Goal: Transaction & Acquisition: Purchase product/service

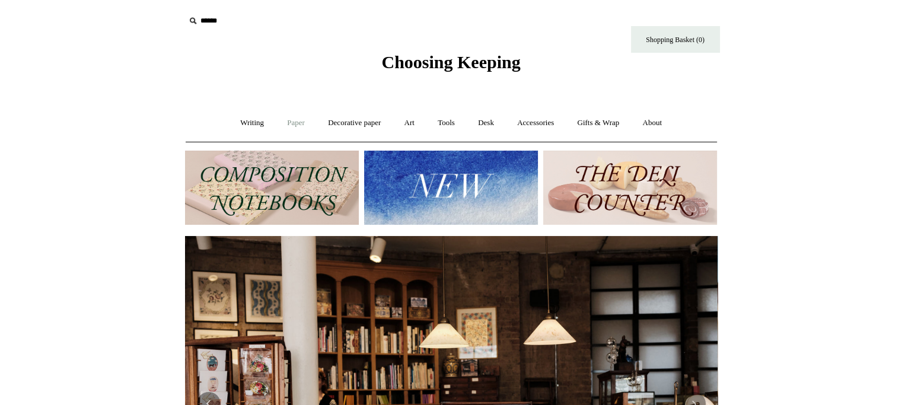
click at [277, 117] on link "Paper +" at bounding box center [295, 122] width 39 height 31
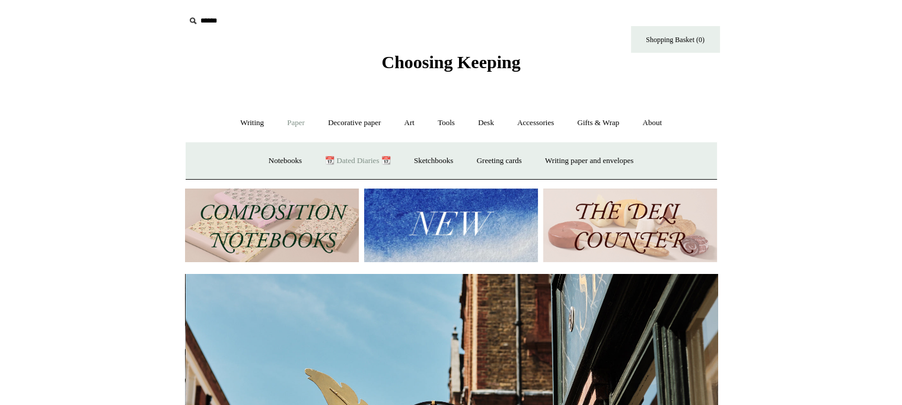
scroll to position [0, 532]
click at [351, 159] on link "📆 Dated Diaries 📆" at bounding box center [357, 160] width 87 height 31
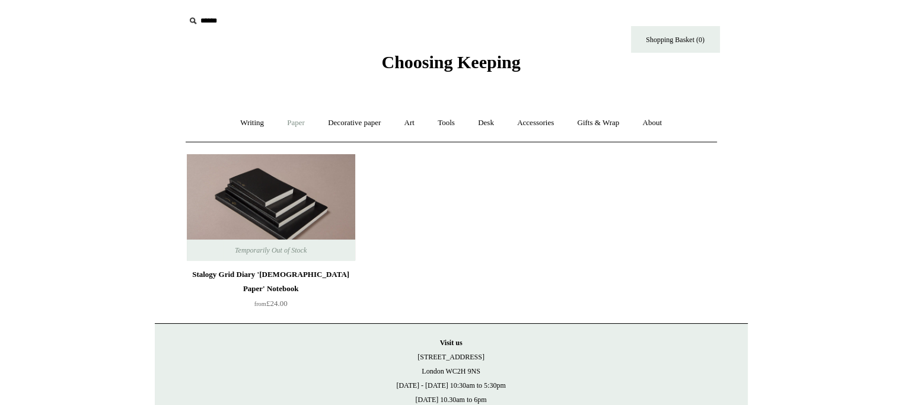
click at [294, 122] on link "Paper +" at bounding box center [295, 122] width 39 height 31
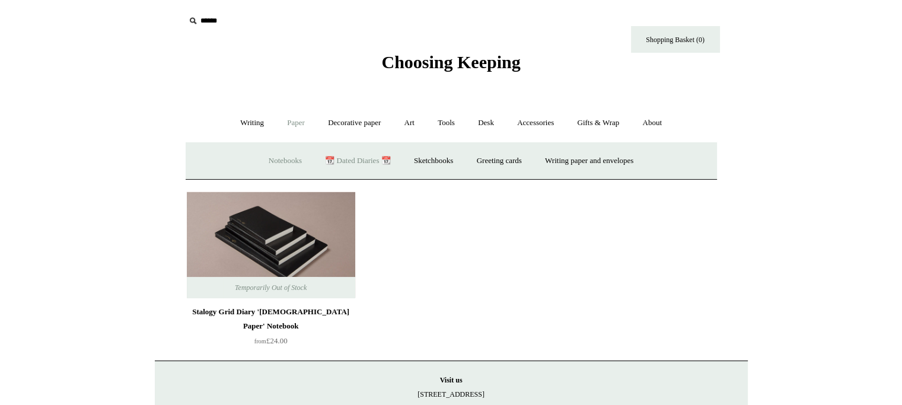
click at [272, 156] on link "Notebooks +" at bounding box center [285, 160] width 55 height 31
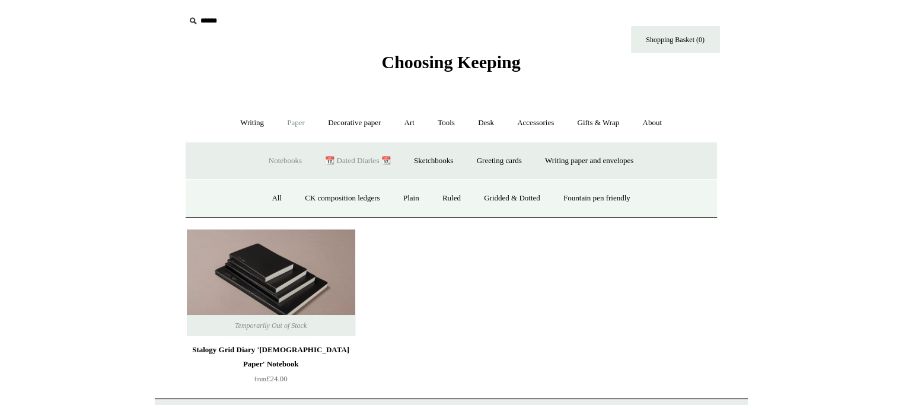
click at [280, 154] on link "Notebooks -" at bounding box center [285, 160] width 55 height 31
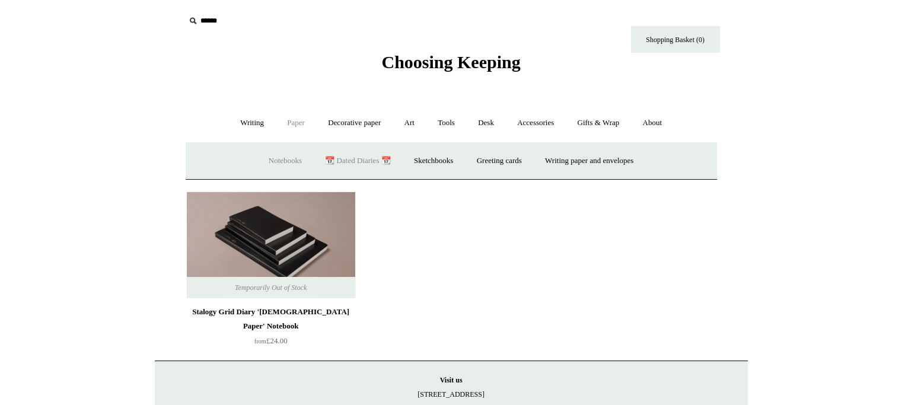
click at [280, 154] on link "Notebooks +" at bounding box center [285, 160] width 55 height 31
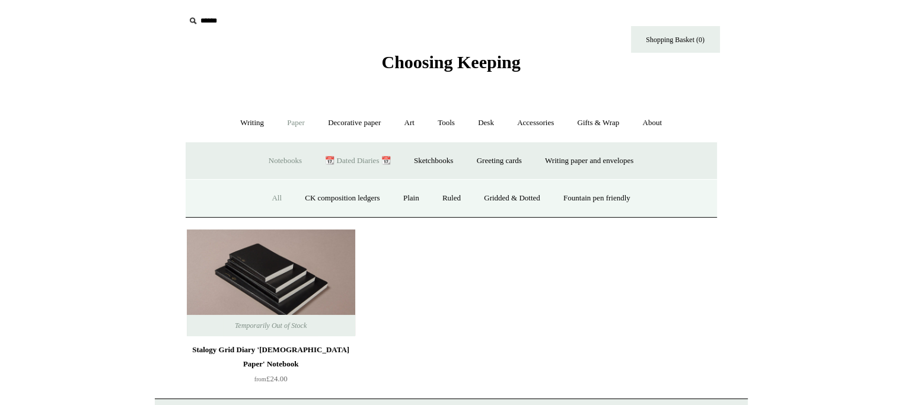
click at [262, 196] on link "All" at bounding box center [276, 198] width 31 height 31
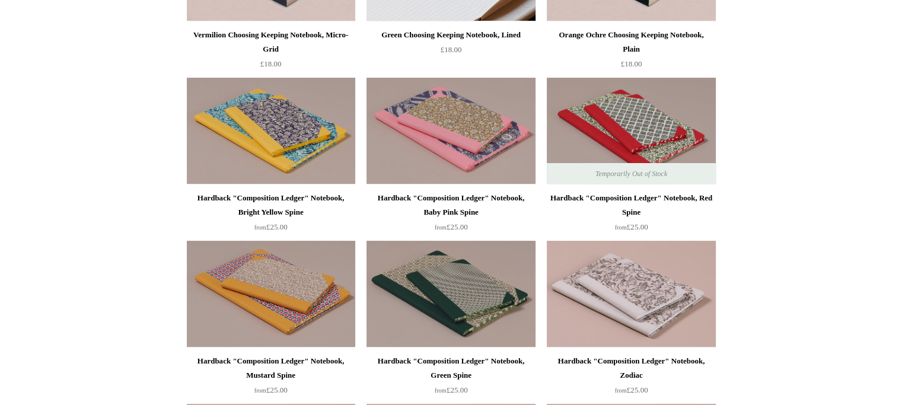
scroll to position [356, 0]
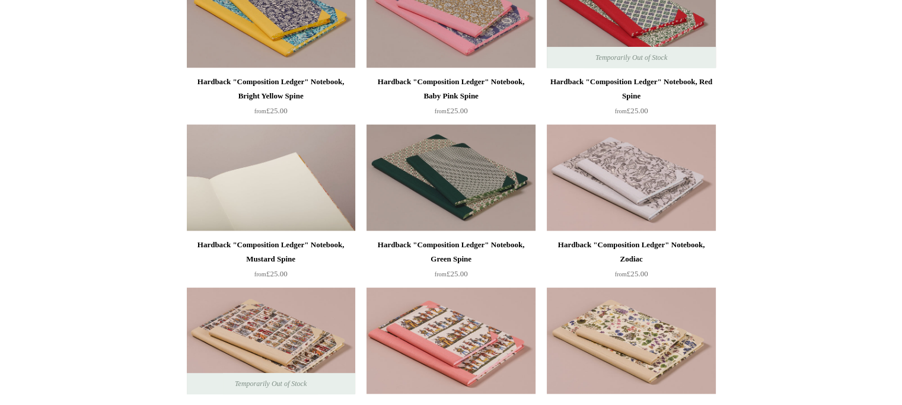
click at [288, 171] on img at bounding box center [271, 177] width 168 height 107
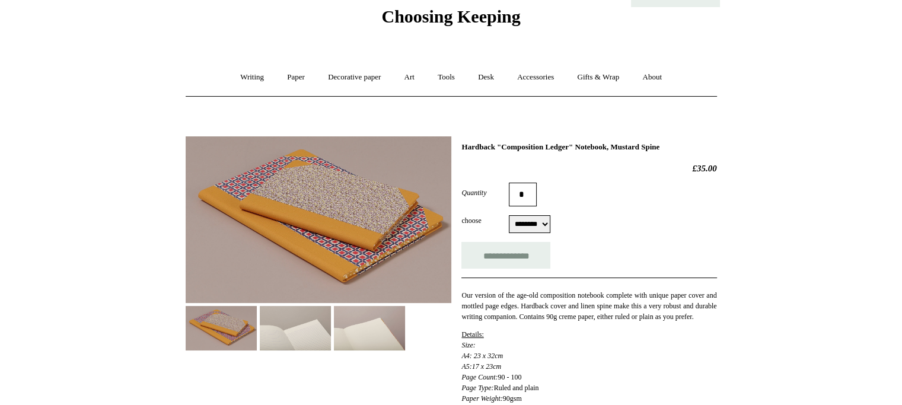
scroll to position [178, 0]
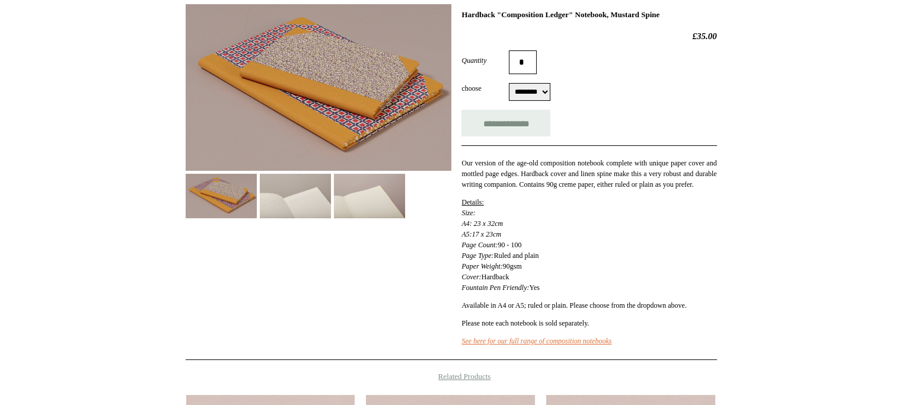
click at [308, 203] on img at bounding box center [295, 196] width 71 height 44
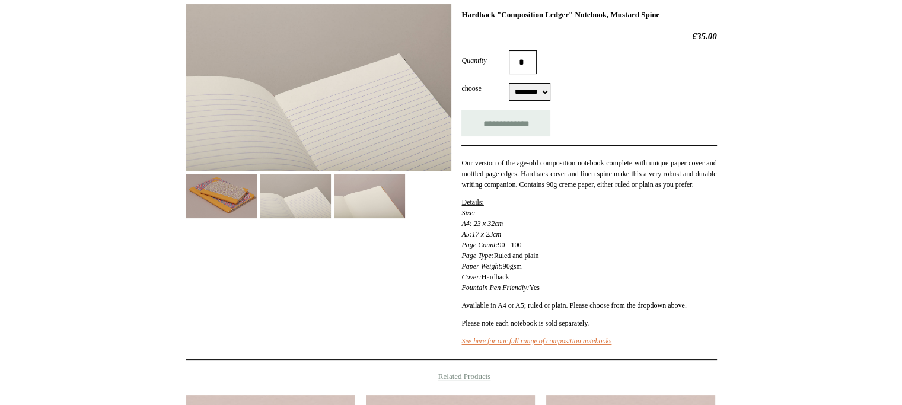
click at [363, 204] on img at bounding box center [369, 196] width 71 height 44
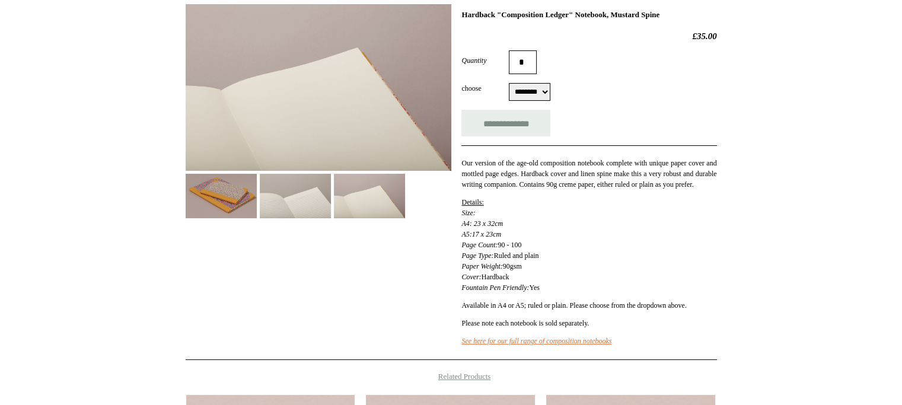
click at [214, 219] on div "**********" at bounding box center [451, 177] width 531 height 365
click at [223, 207] on img at bounding box center [221, 196] width 71 height 44
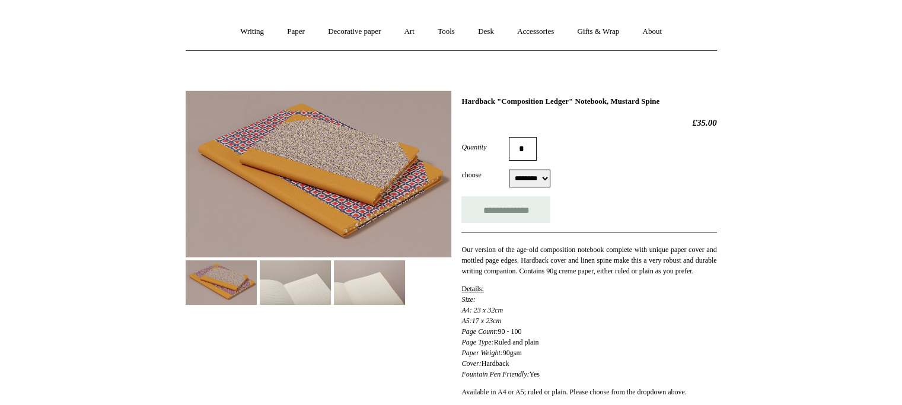
scroll to position [0, 0]
